Goal: Information Seeking & Learning: Learn about a topic

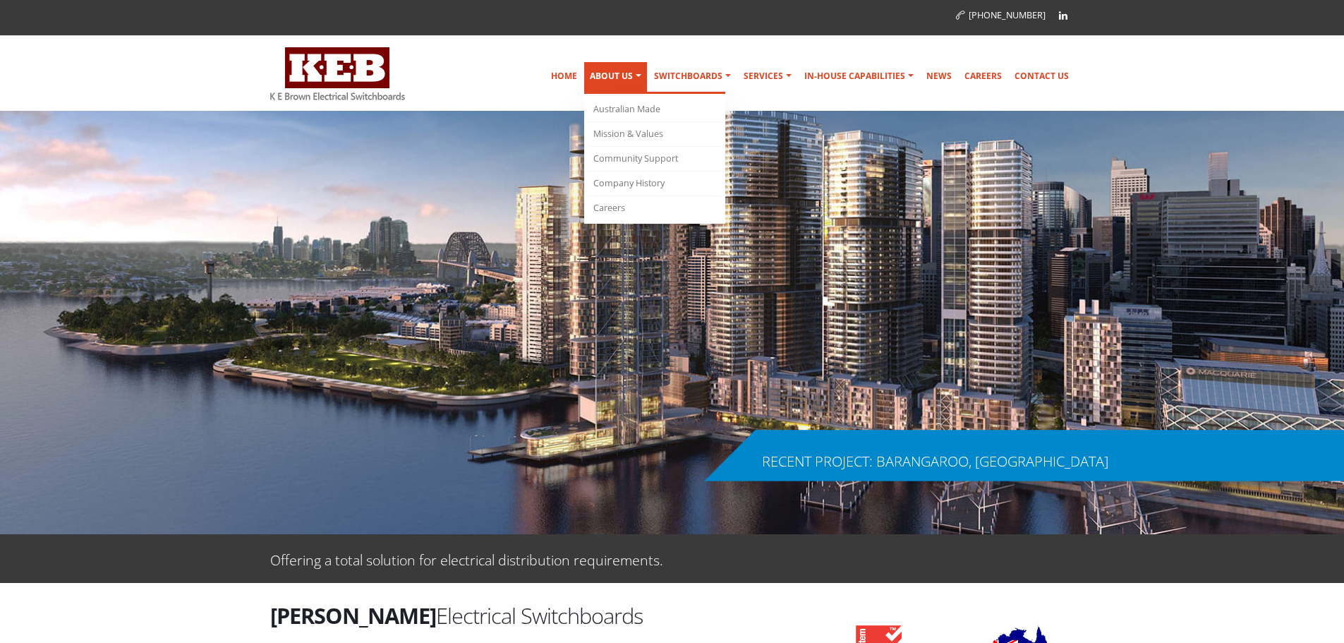
click at [623, 76] on link "About Us" at bounding box center [615, 78] width 63 height 32
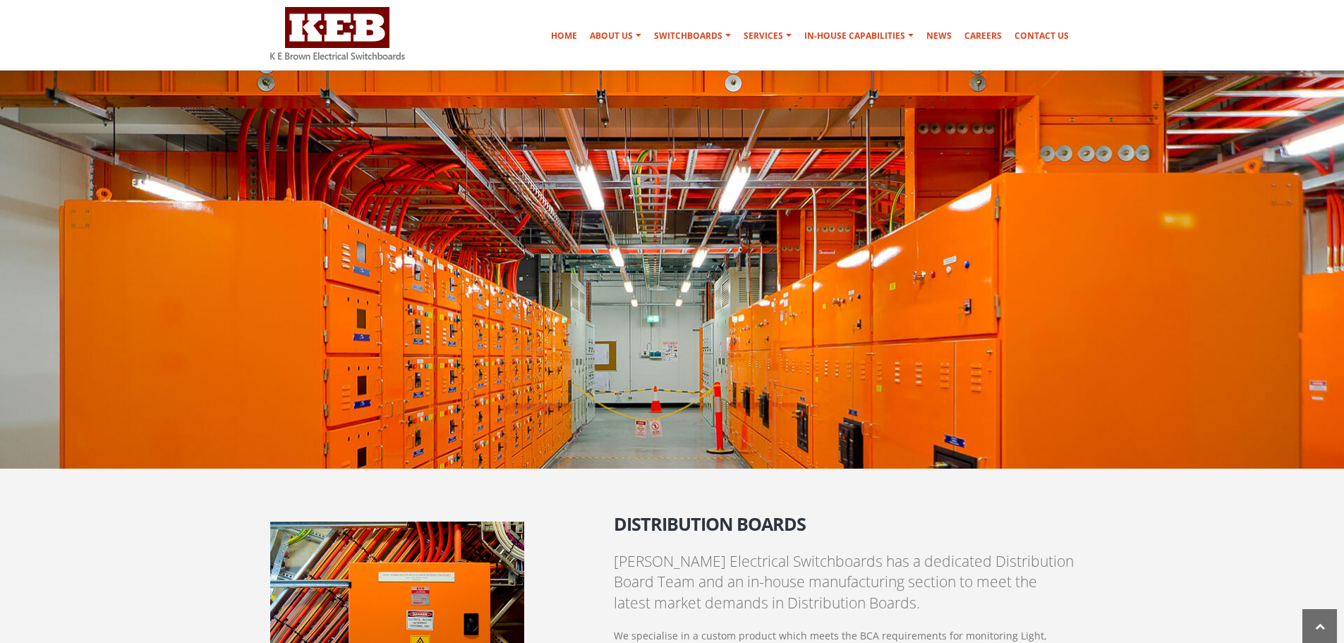
scroll to position [500, 0]
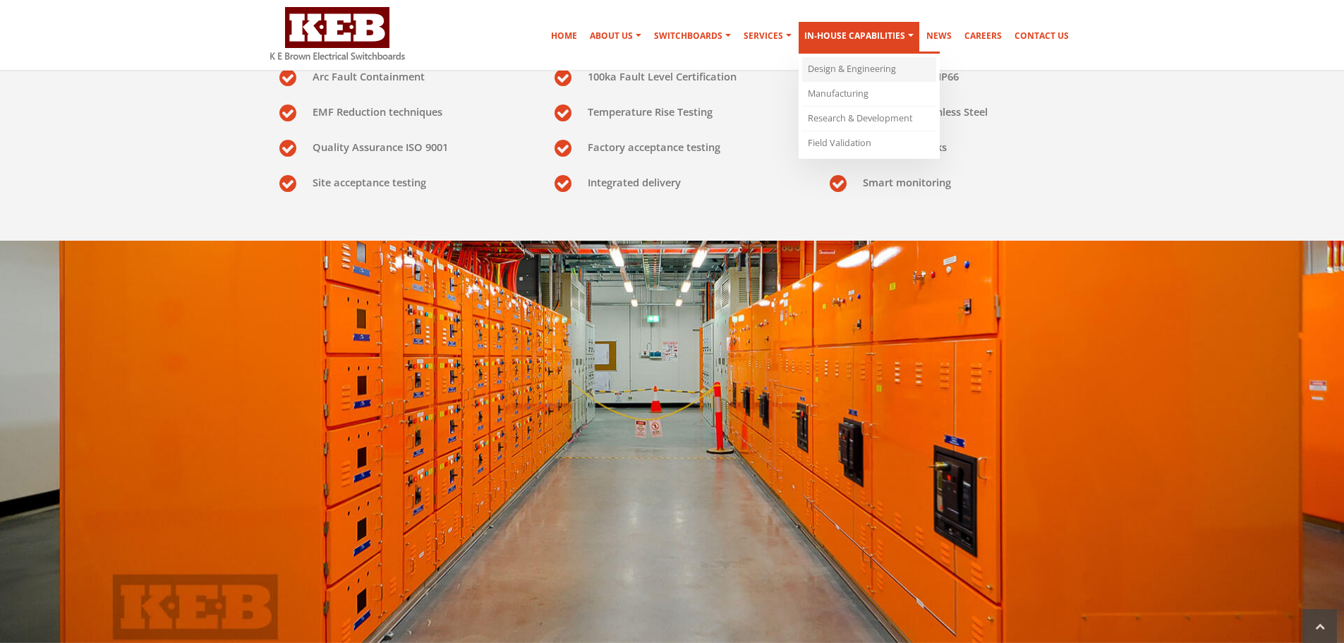
click at [872, 70] on link "Design & Engineering" at bounding box center [869, 69] width 134 height 25
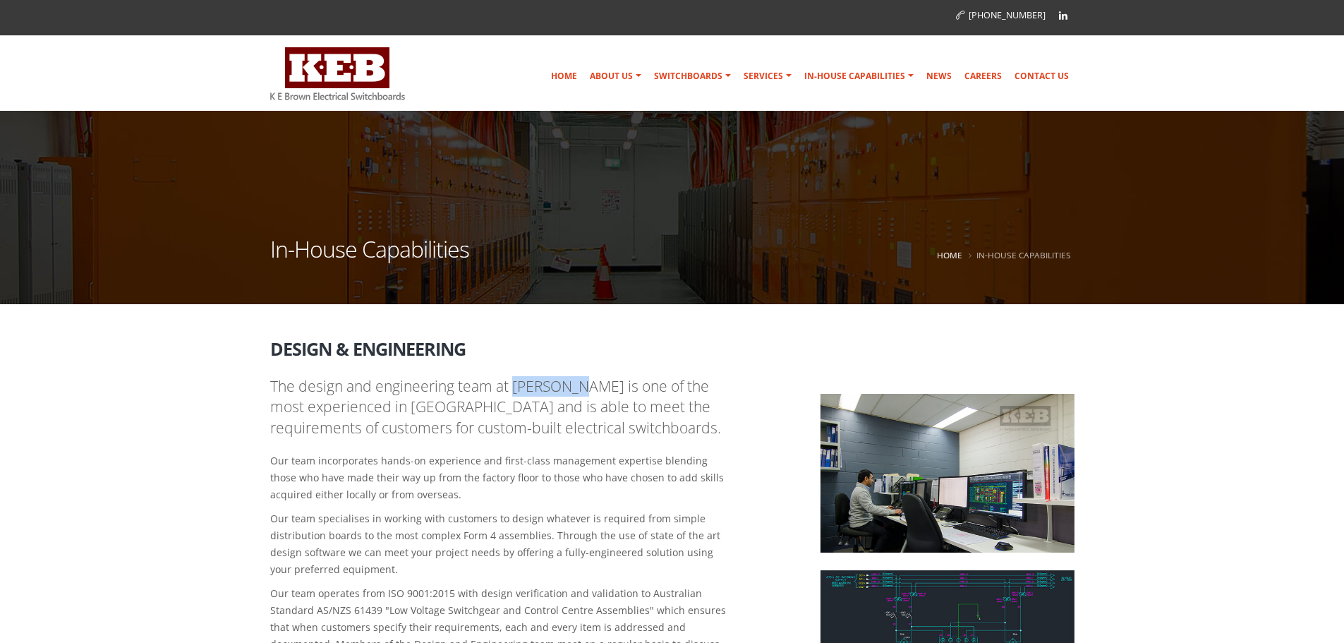
drag, startPoint x: 514, startPoint y: 386, endPoint x: 580, endPoint y: 388, distance: 65.7
click at [580, 388] on p "The design and engineering team at K E Brown is one of the most experienced in …" at bounding box center [500, 407] width 461 height 62
copy p "K E Brown"
